Goal: Task Accomplishment & Management: Use online tool/utility

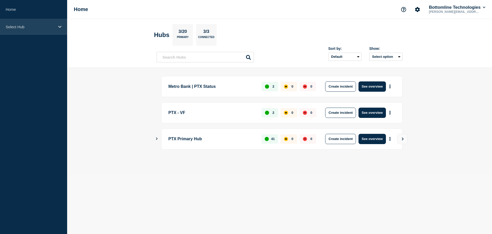
click at [31, 34] on div "Select Hub" at bounding box center [33, 27] width 67 height 16
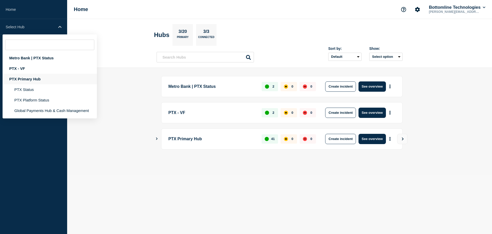
click at [37, 78] on div "PTX Primary Hub" at bounding box center [50, 79] width 94 height 11
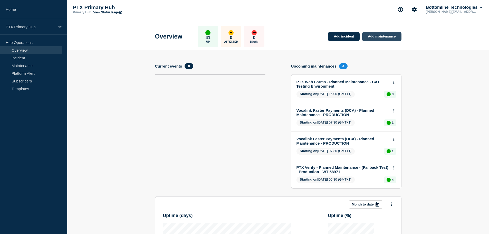
click at [376, 36] on link "Add maintenance" at bounding box center [381, 36] width 39 height 9
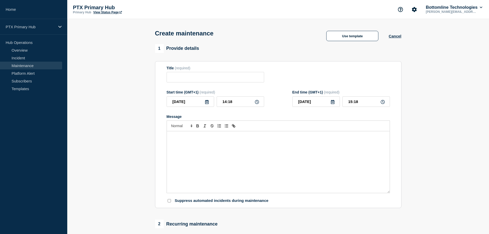
click at [383, 40] on div "Use template" at bounding box center [352, 36] width 73 height 10
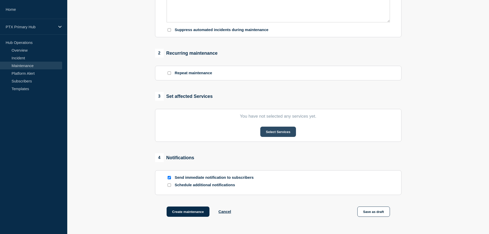
scroll to position [180, 0]
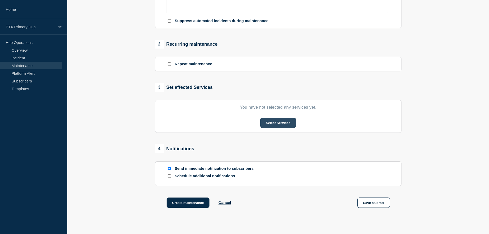
click at [280, 119] on button "Select Services" at bounding box center [278, 122] width 36 height 10
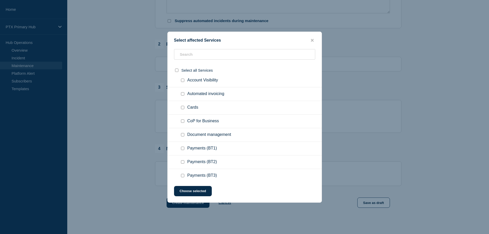
scroll to position [154, 0]
click at [424, 90] on div at bounding box center [244, 117] width 489 height 234
